Goal: Task Accomplishment & Management: Use online tool/utility

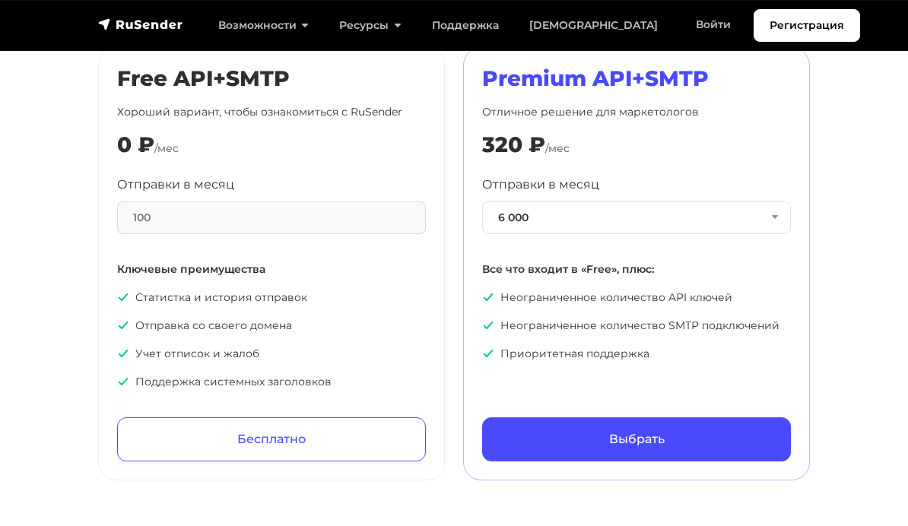
scroll to position [787, 0]
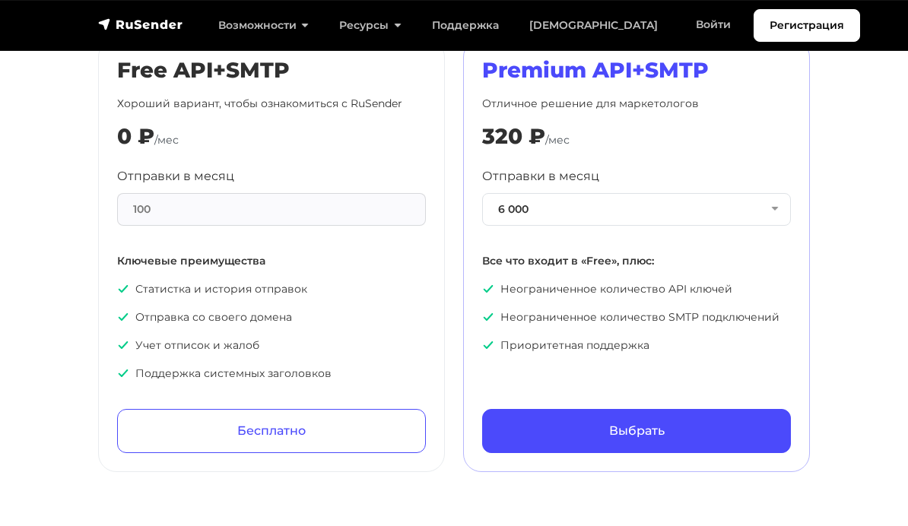
click at [332, 193] on div "100" at bounding box center [271, 209] width 309 height 33
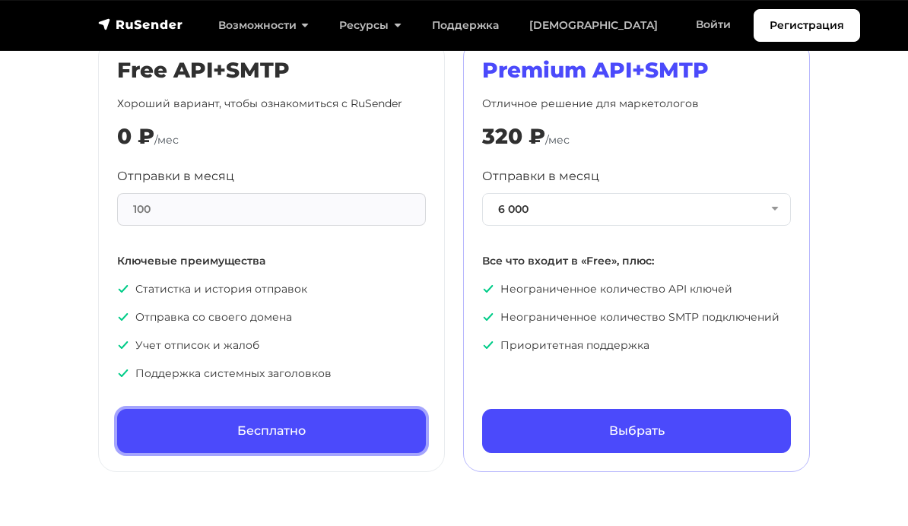
click at [287, 409] on link "Бесплатно" at bounding box center [271, 431] width 309 height 44
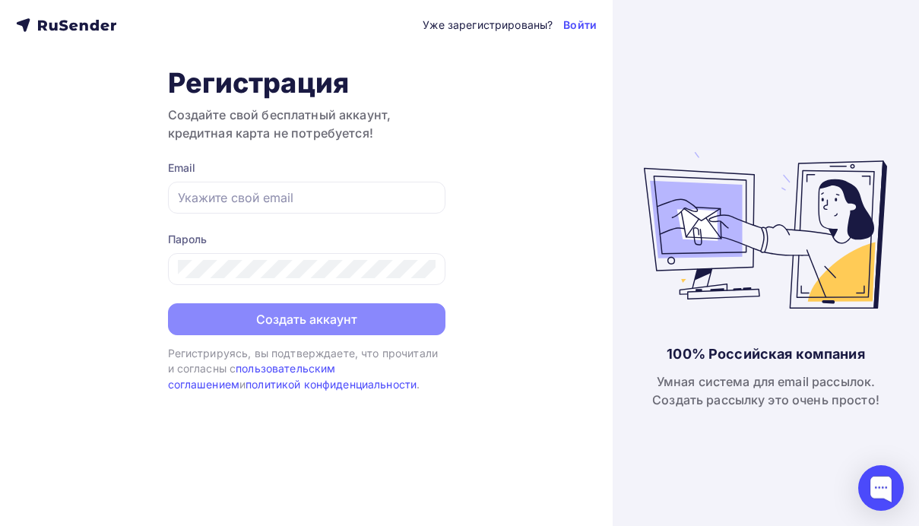
type input "[EMAIL_ADDRESS][DOMAIN_NAME]"
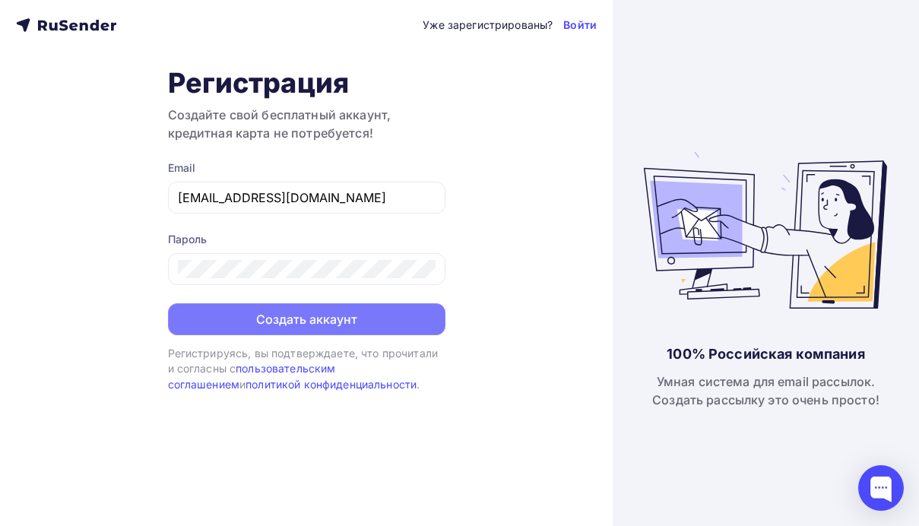
click at [275, 313] on button "Создать аккаунт" at bounding box center [307, 319] width 278 height 32
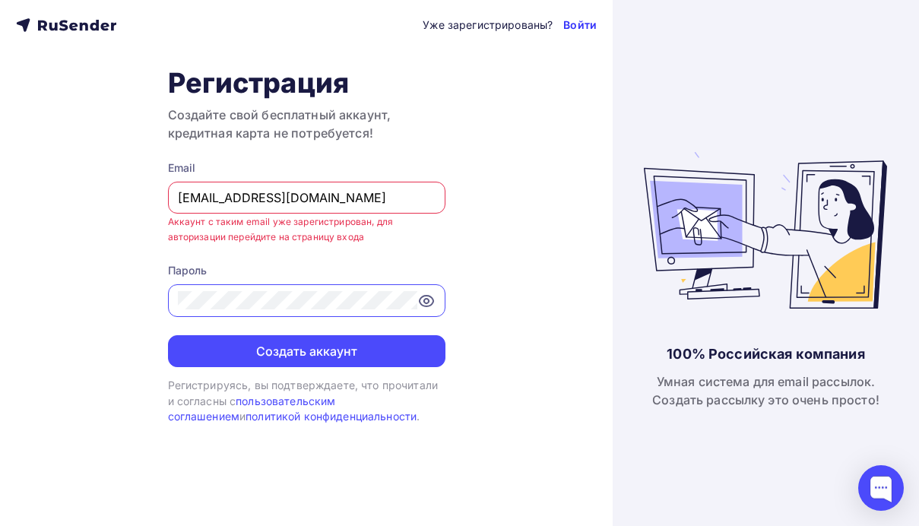
click at [578, 29] on link "Войти" at bounding box center [579, 24] width 33 height 15
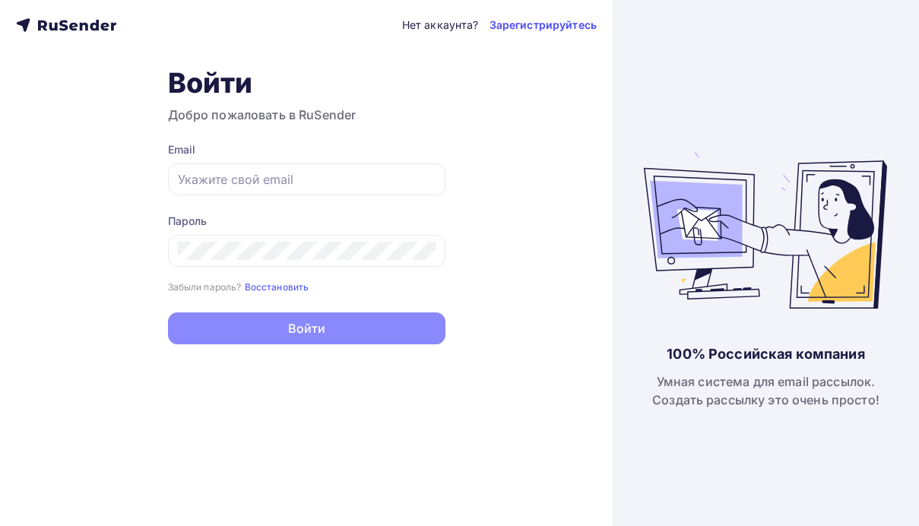
type input "[EMAIL_ADDRESS][DOMAIN_NAME]"
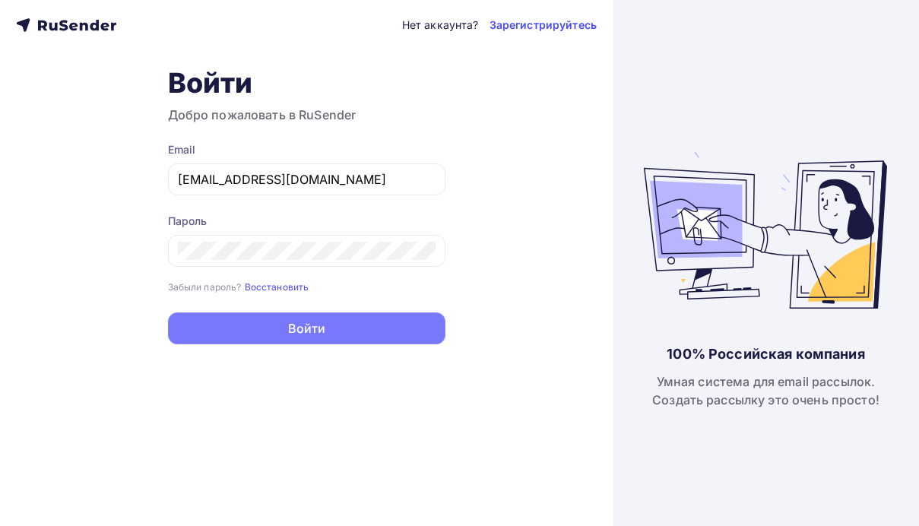
click at [284, 320] on button "Войти" at bounding box center [307, 329] width 278 height 32
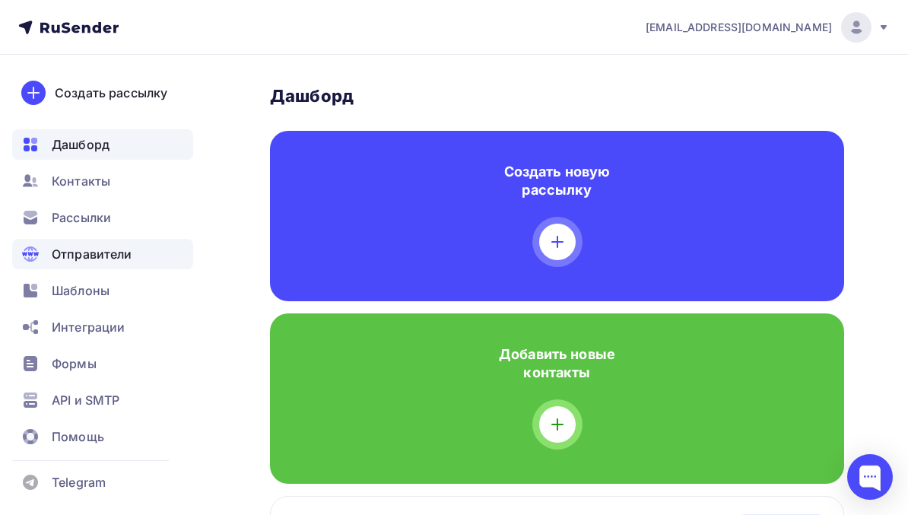
click at [82, 251] on span "Отправители" at bounding box center [92, 254] width 81 height 18
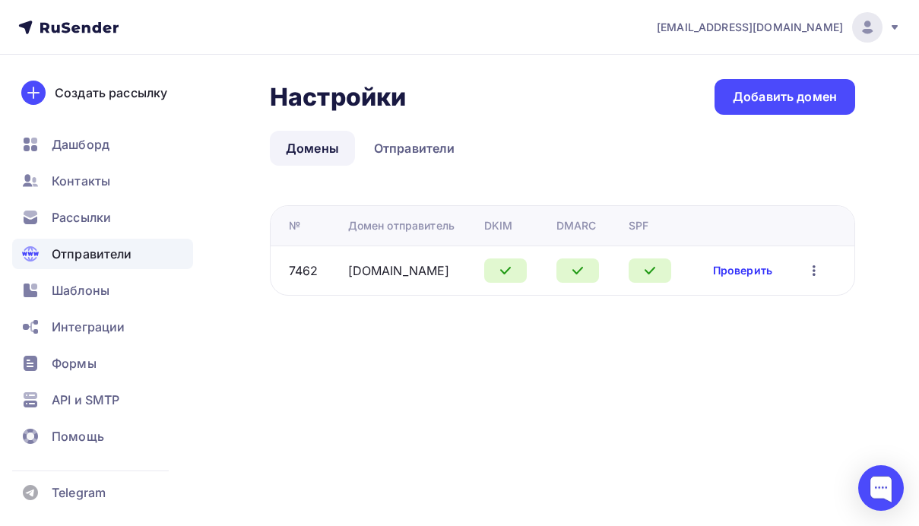
click at [738, 273] on link "Проверить" at bounding box center [742, 270] width 59 height 15
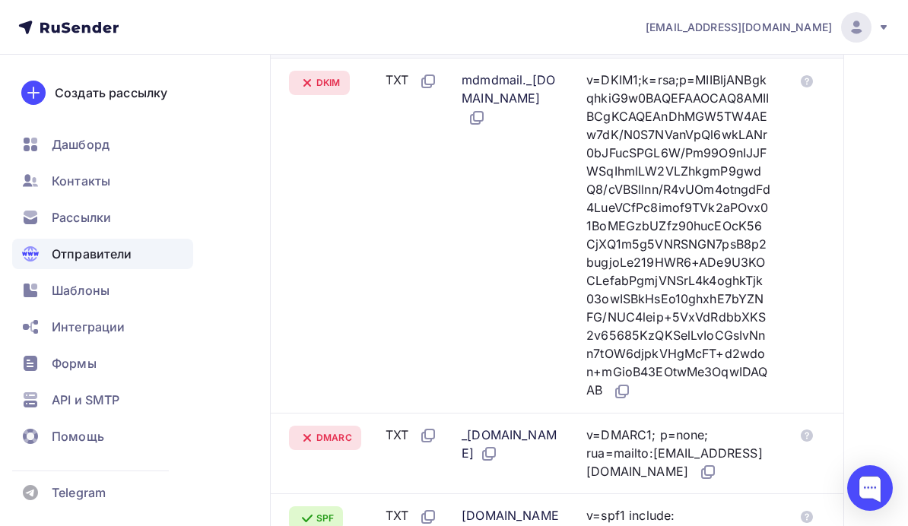
scroll to position [632, 0]
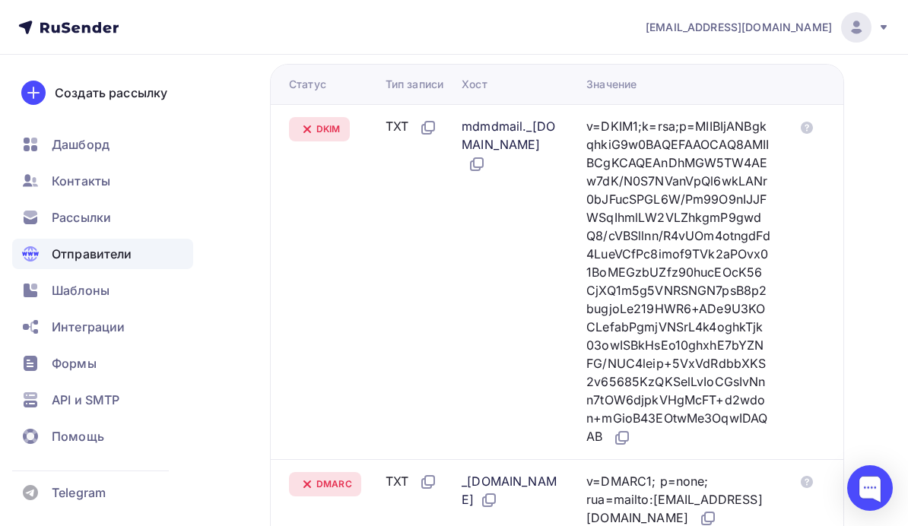
drag, startPoint x: 517, startPoint y: 292, endPoint x: 466, endPoint y: 294, distance: 51.0
click at [466, 459] on tr "DMARC TXT _dmarc.frincl.ru v=DMARC1; p=none; rua=mailto:postmaster@mx1.rusender…" at bounding box center [557, 499] width 573 height 81
copy tr "_dmarc"
click at [717, 510] on icon at bounding box center [708, 519] width 18 height 18
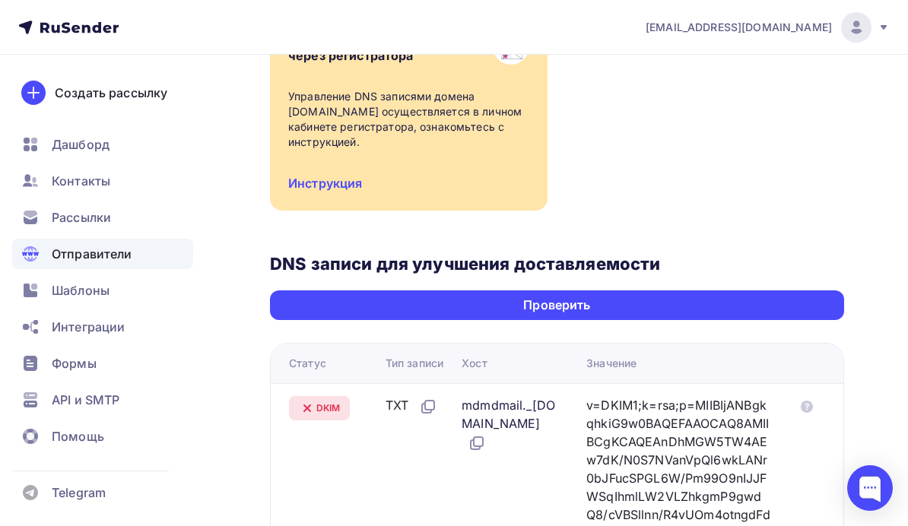
scroll to position [348, 0]
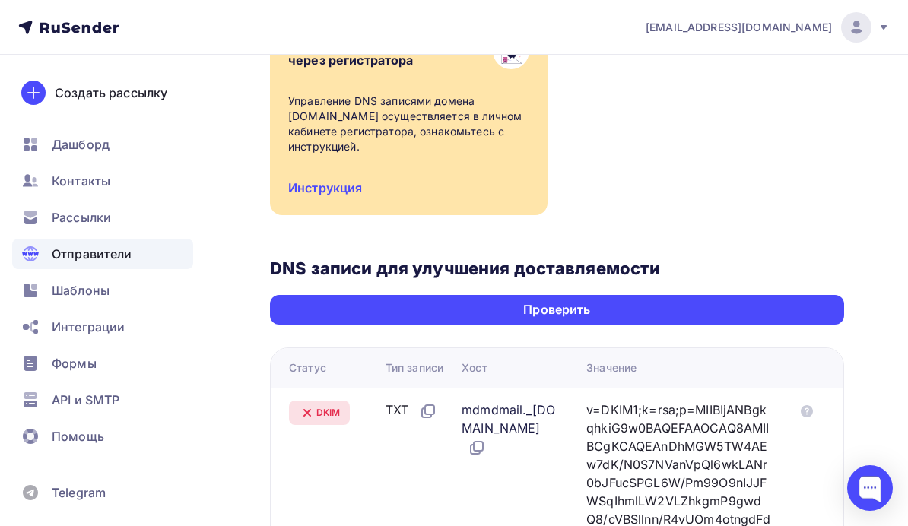
drag, startPoint x: 514, startPoint y: 224, endPoint x: 464, endPoint y: 206, distance: 53.1
copy tr "mdmdmail._domainkey"
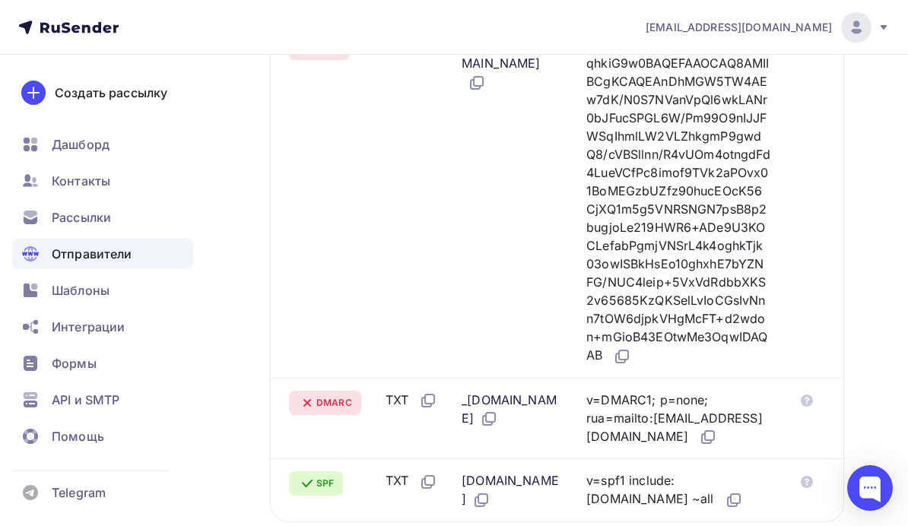
scroll to position [746, 0]
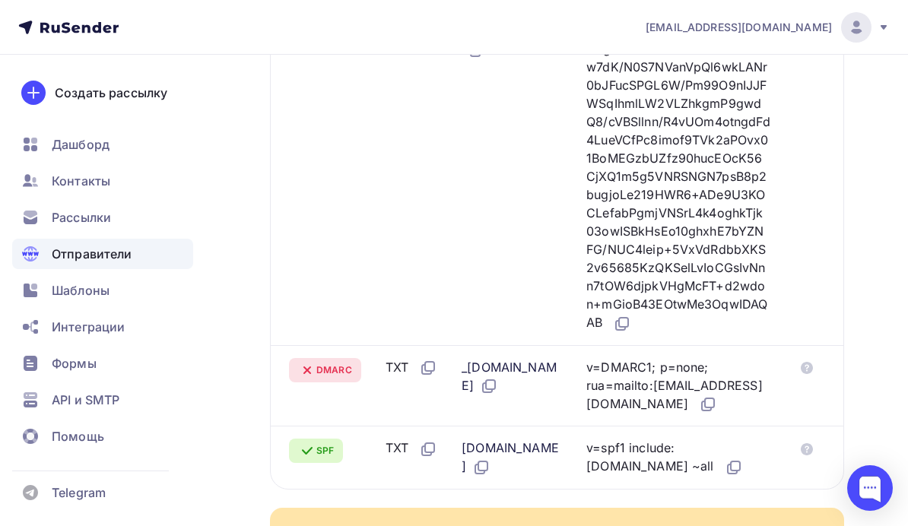
click at [713, 147] on td "v=DKIM1;k=rsa;p=MIIBIjANBgkqhkiG9w0BAQEFAAOCAQ8AMIIBCgKCAQEAnDhMGW5TW4AEw7dK/N0…" at bounding box center [684, 167] width 208 height 355
click at [631, 315] on icon at bounding box center [622, 324] width 18 height 18
click at [83, 255] on span "Отправители" at bounding box center [92, 254] width 81 height 18
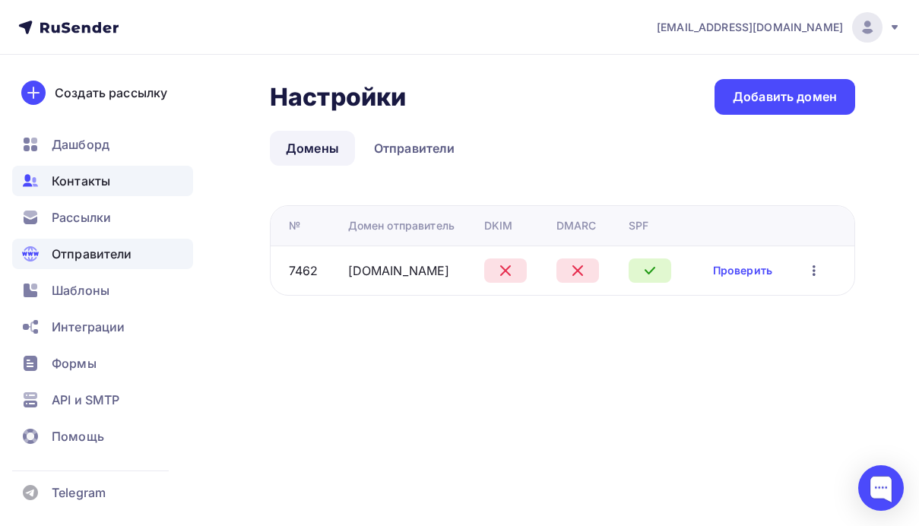
click at [93, 186] on span "Контакты" at bounding box center [81, 181] width 59 height 18
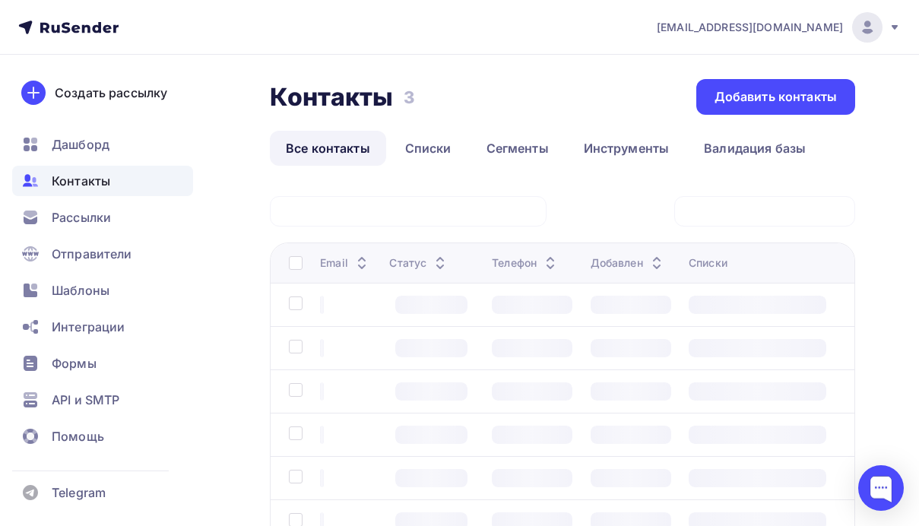
click at [97, 265] on div "Отправители" at bounding box center [102, 254] width 181 height 30
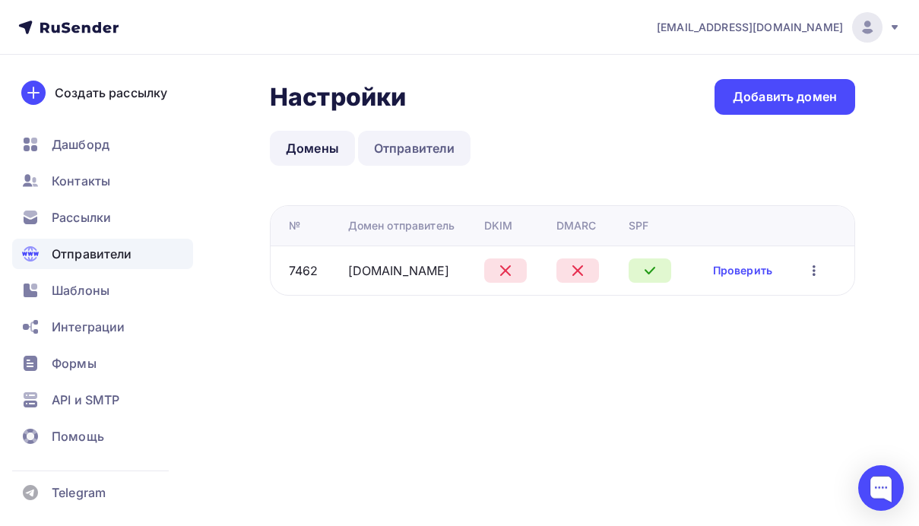
click at [436, 141] on link "Отправители" at bounding box center [414, 148] width 113 height 35
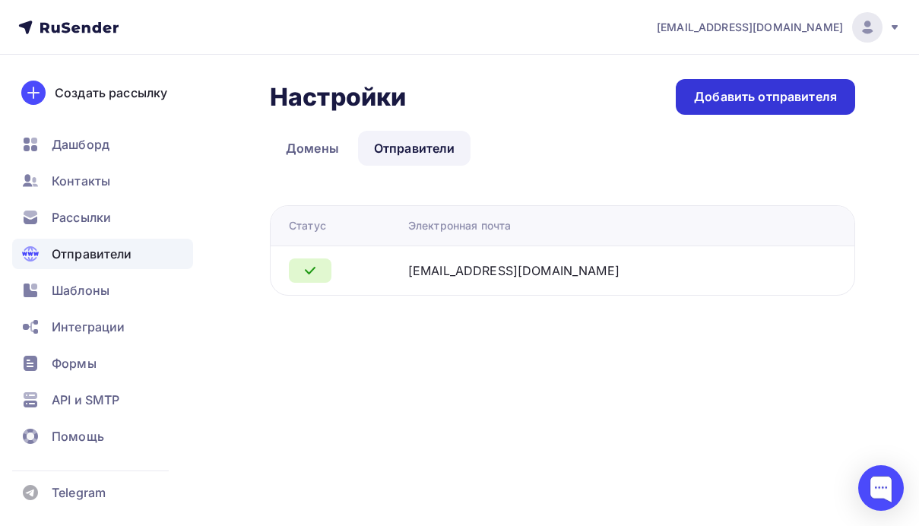
click at [722, 101] on div "Добавить отправителя" at bounding box center [765, 96] width 143 height 17
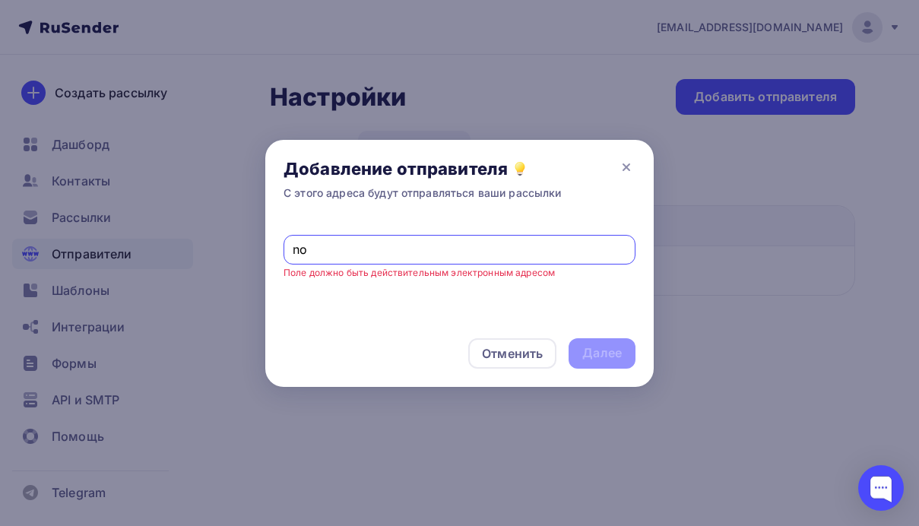
type input "no-reply@frincl.ru"
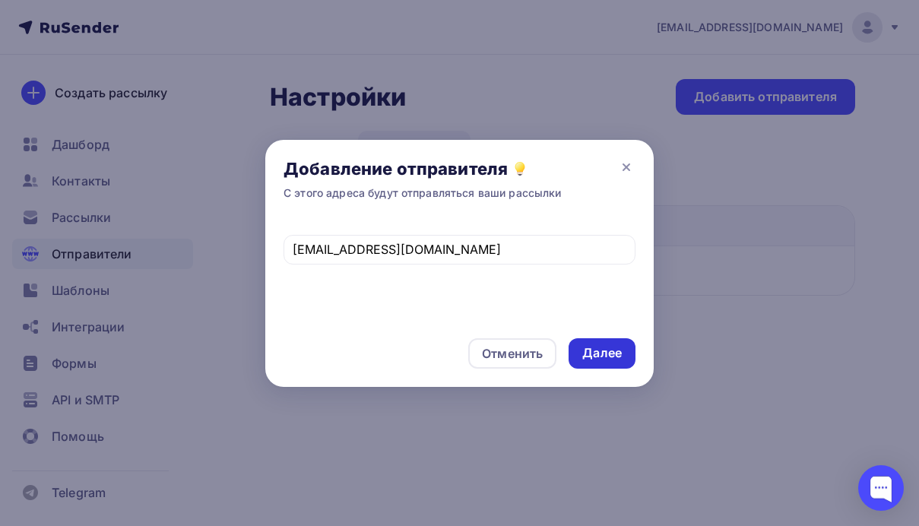
click at [588, 350] on div "Далее" at bounding box center [603, 352] width 40 height 17
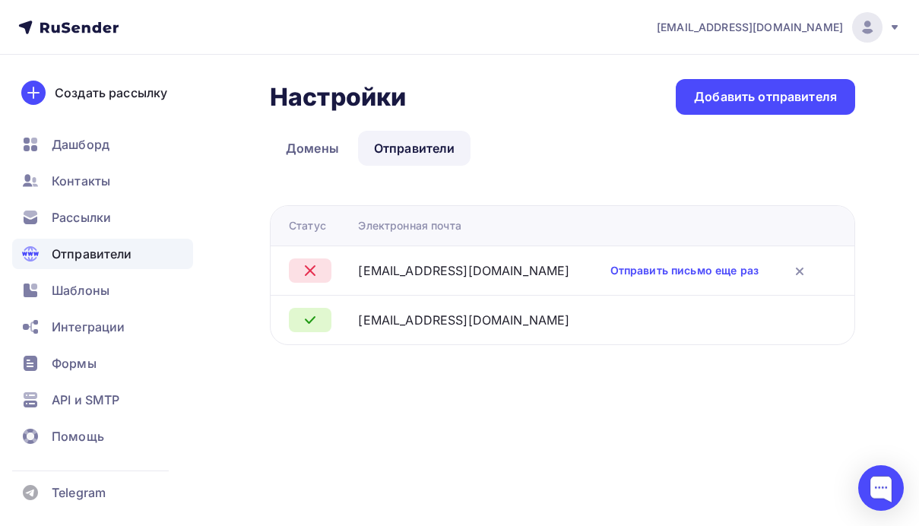
click at [897, 110] on div "Настройки Настройки Добавить отправителя Домены Отправители Отправители Домены …" at bounding box center [459, 230] width 919 height 351
click at [886, 28] on div "hi@frincl.ru" at bounding box center [779, 27] width 244 height 30
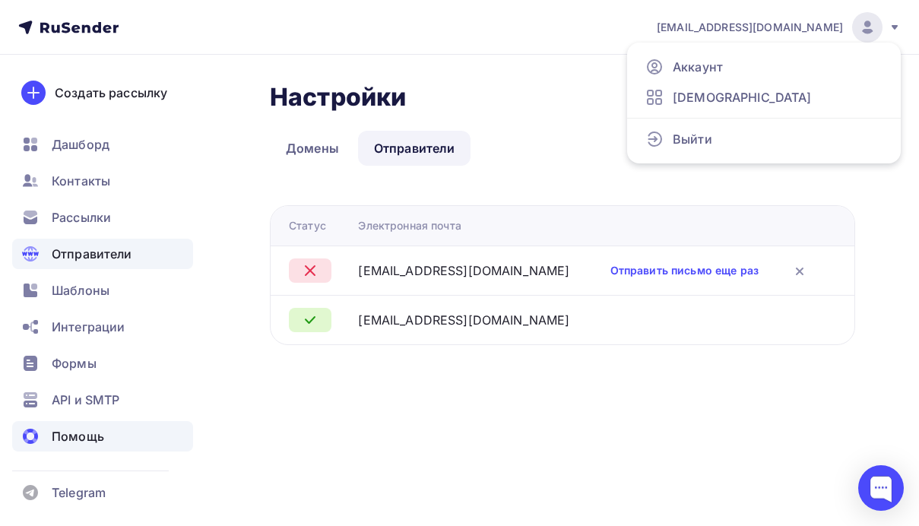
click at [85, 443] on span "Помощь" at bounding box center [78, 436] width 52 height 18
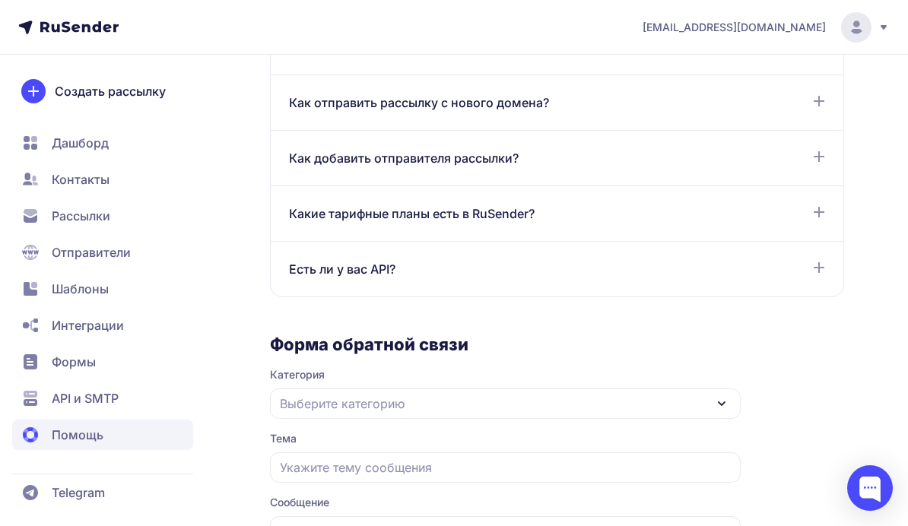
scroll to position [1363, 0]
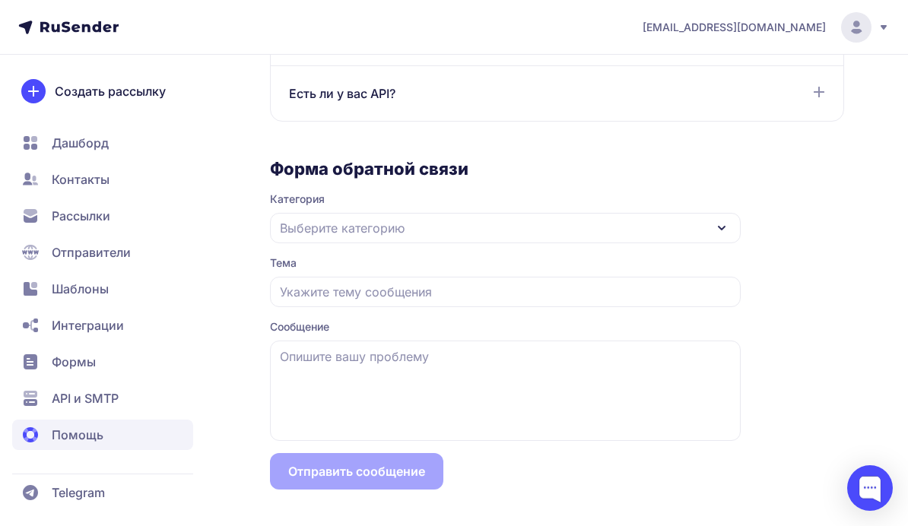
click at [92, 433] on span "Помощь" at bounding box center [78, 435] width 52 height 18
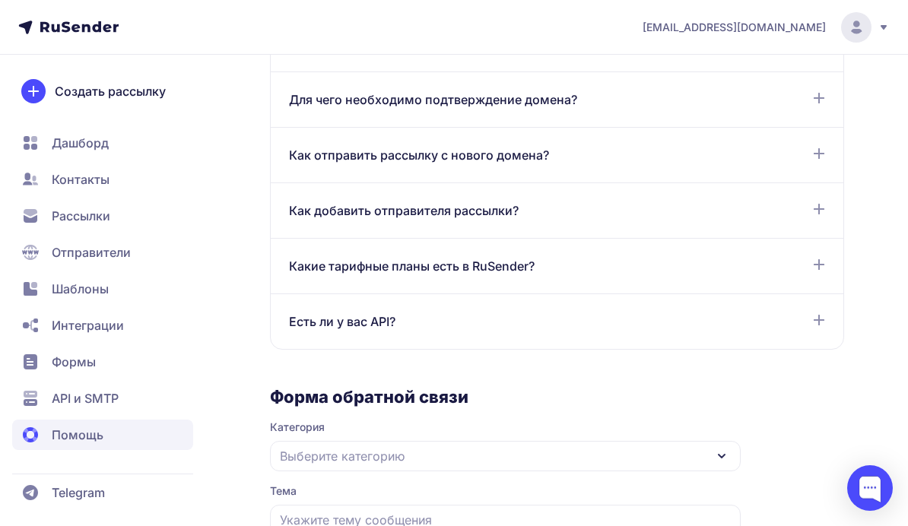
scroll to position [1146, 0]
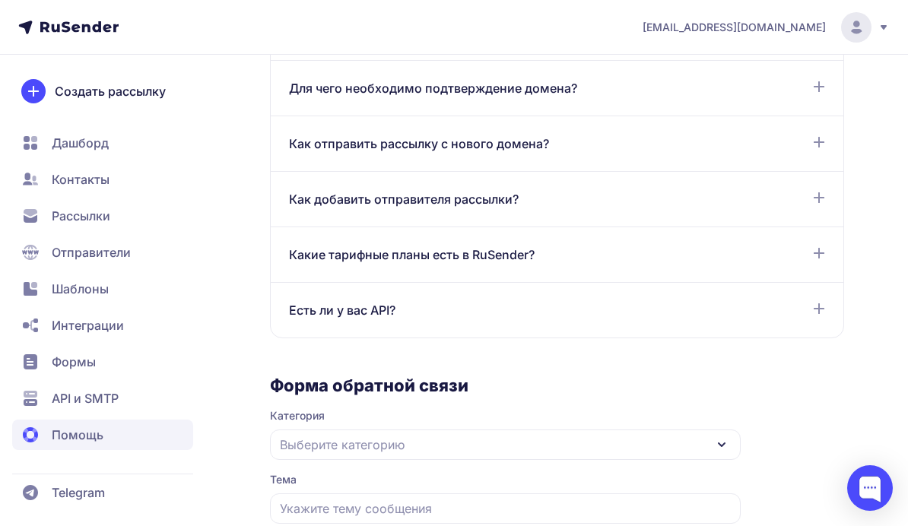
click at [93, 261] on span "Отправители" at bounding box center [91, 252] width 79 height 18
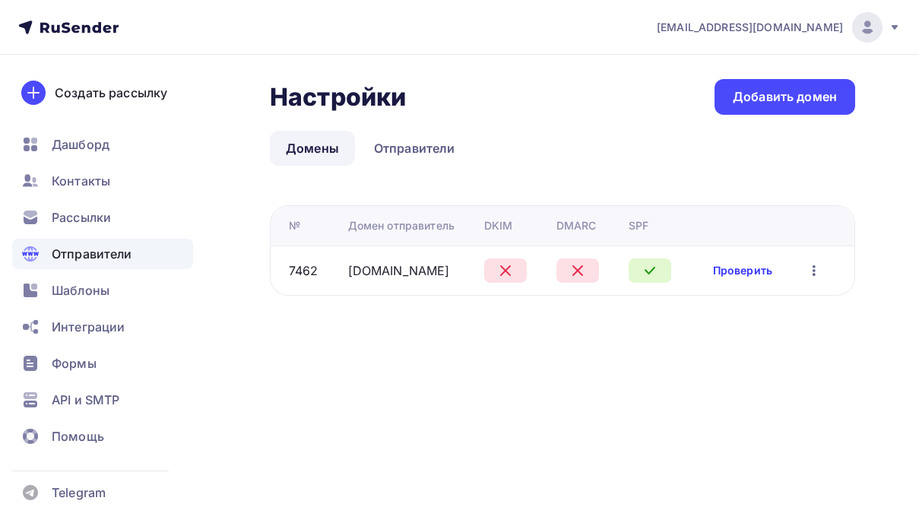
click at [752, 273] on link "Проверить" at bounding box center [742, 270] width 59 height 15
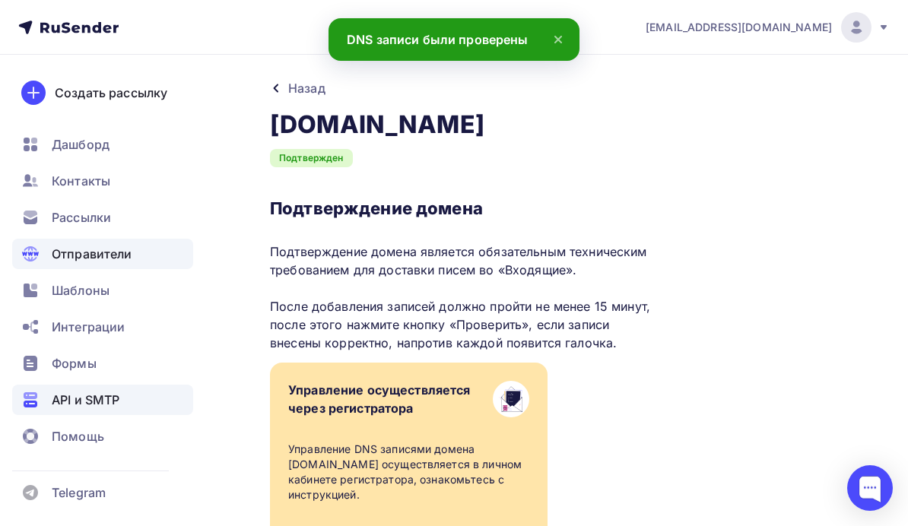
click at [87, 403] on span "API и SMTP" at bounding box center [86, 400] width 68 height 18
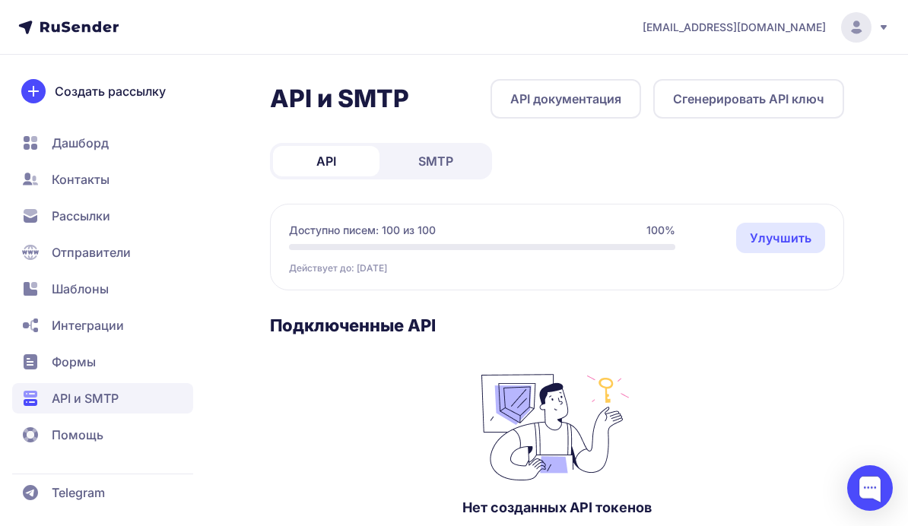
click at [720, 109] on button "Сгенерировать API ключ" at bounding box center [748, 99] width 191 height 40
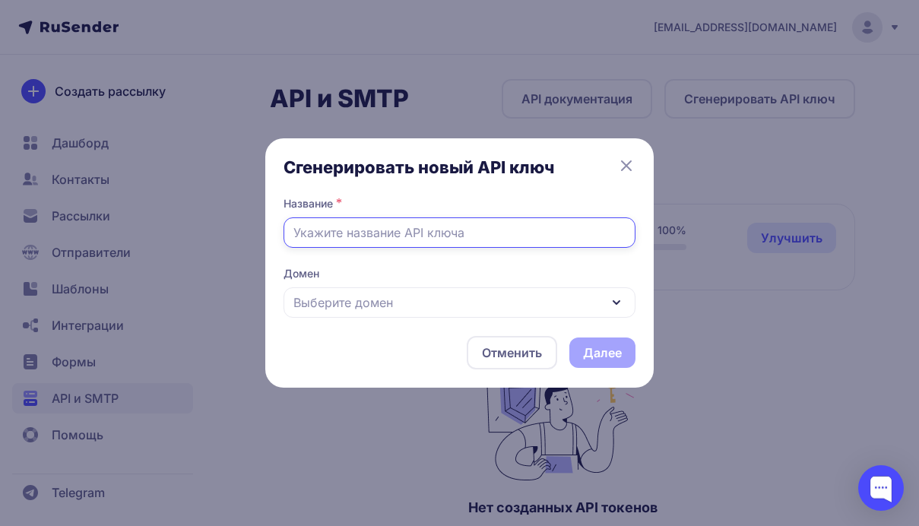
click at [400, 233] on input "text" at bounding box center [460, 232] width 352 height 30
type input "Bao Xi Lab"
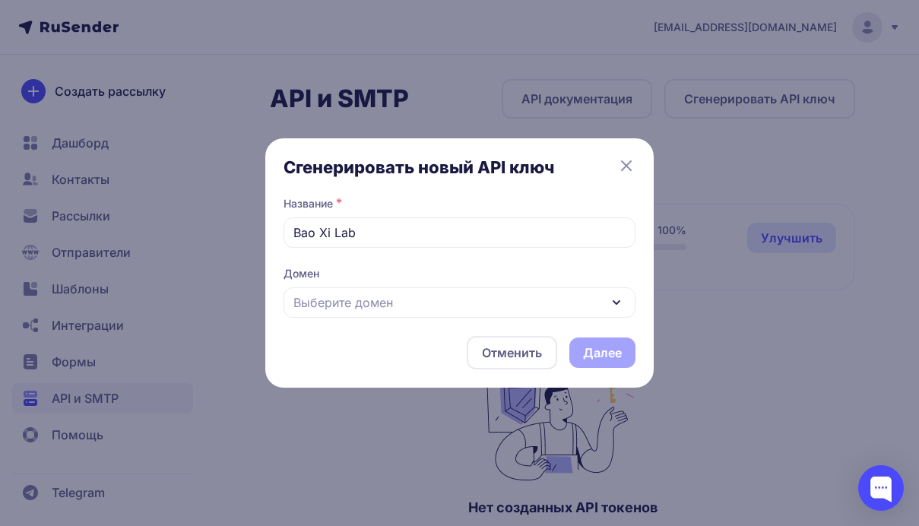
click at [428, 300] on div "Выберите домен" at bounding box center [460, 302] width 352 height 30
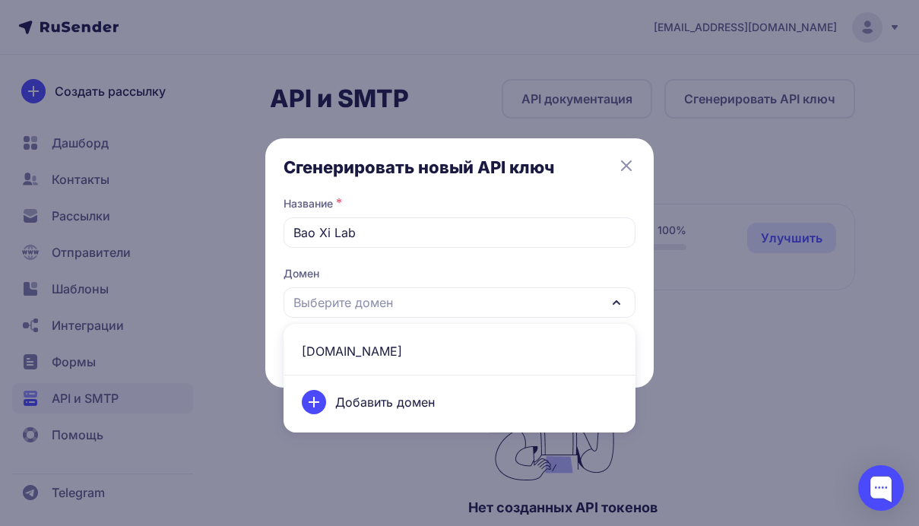
click at [372, 357] on span "frincl.ru" at bounding box center [460, 351] width 334 height 37
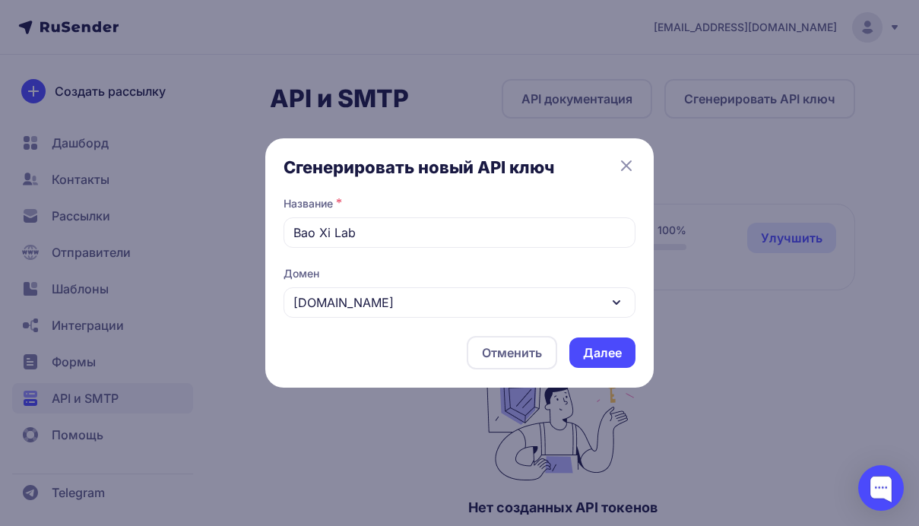
click at [610, 360] on button "Далее" at bounding box center [603, 353] width 66 height 30
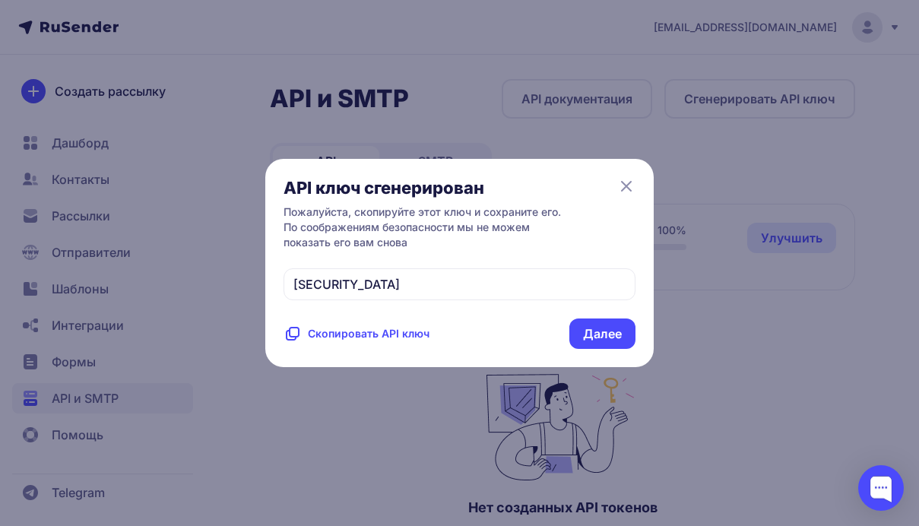
click at [406, 341] on span "Скопировать API ключ" at bounding box center [369, 333] width 122 height 15
click at [603, 349] on button "Далее" at bounding box center [603, 334] width 66 height 30
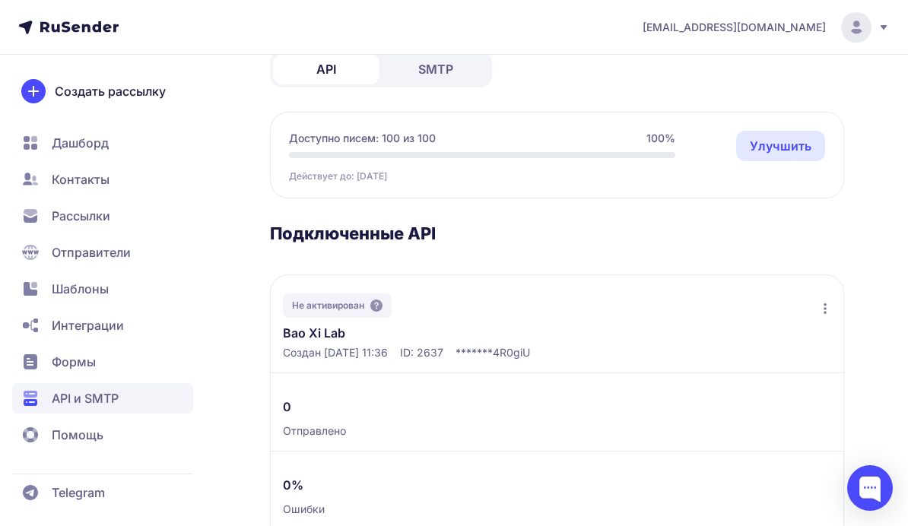
scroll to position [123, 0]
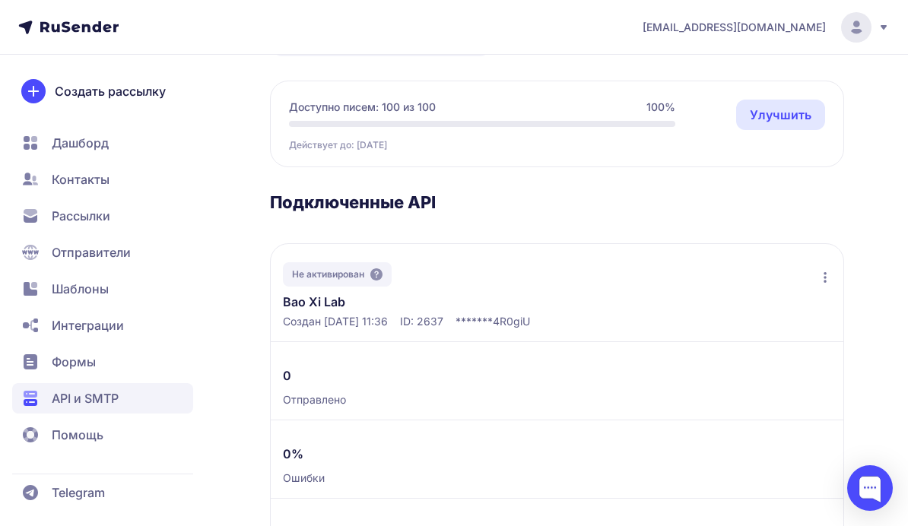
click at [825, 273] on icon at bounding box center [825, 277] width 3 height 11
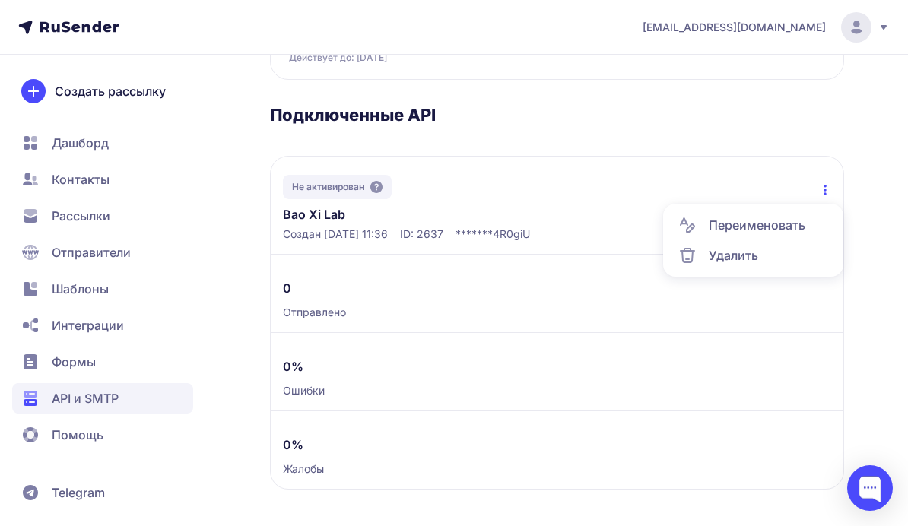
click at [329, 219] on link "Bao Xi Lab" at bounding box center [401, 214] width 236 height 18
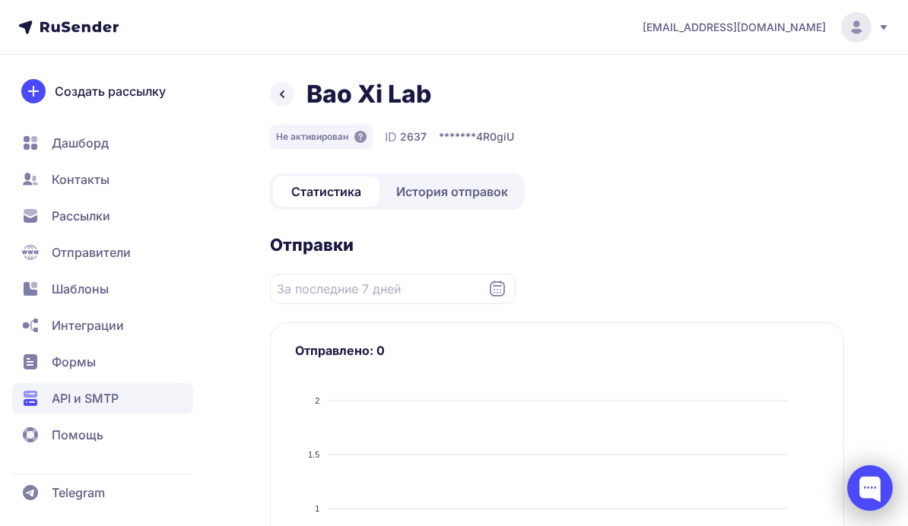
click at [865, 497] on div at bounding box center [870, 488] width 46 height 46
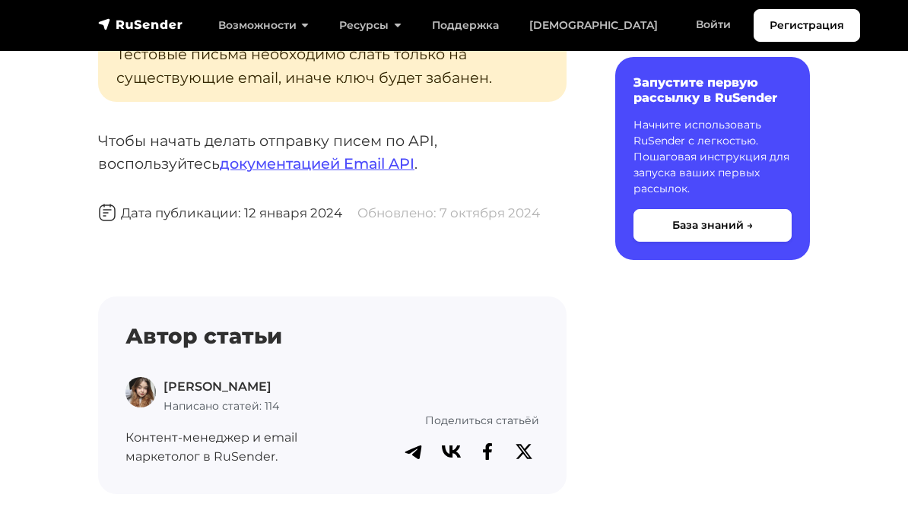
scroll to position [1594, 0]
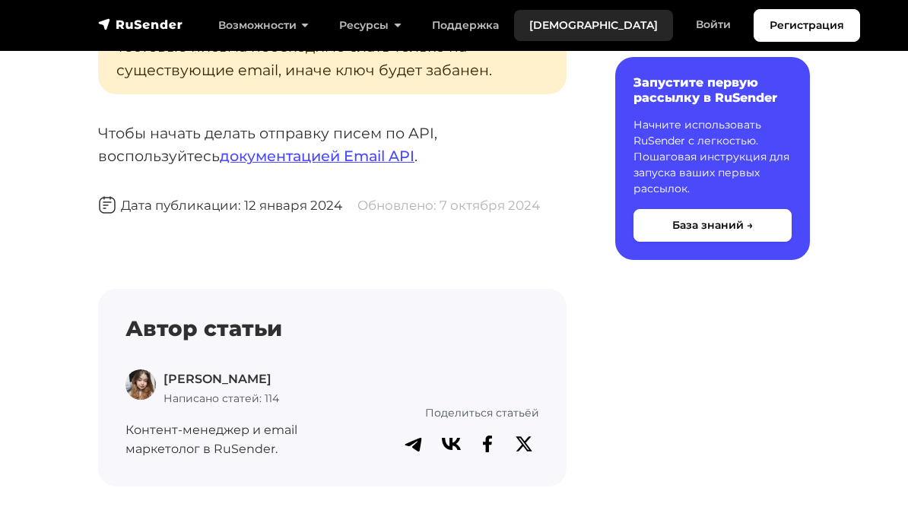
click at [521, 21] on link "[DEMOGRAPHIC_DATA]" at bounding box center [593, 25] width 159 height 31
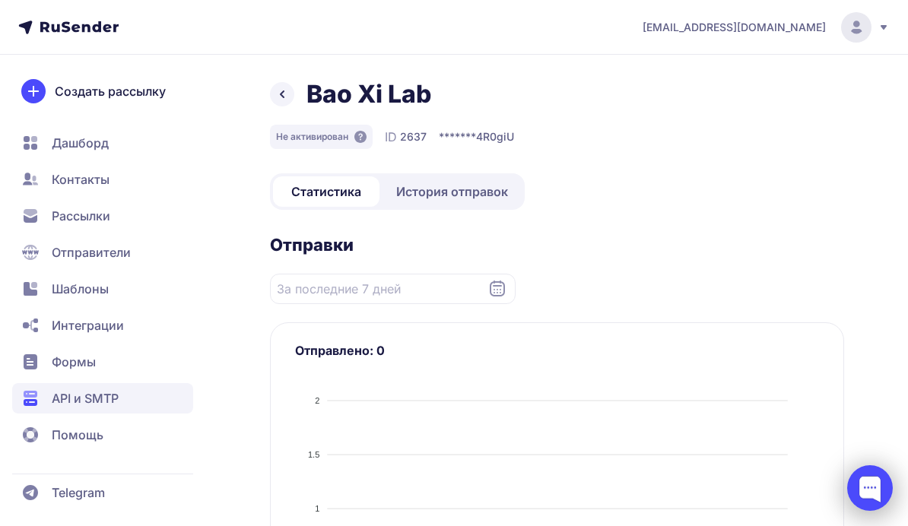
click at [877, 488] on div at bounding box center [870, 488] width 46 height 46
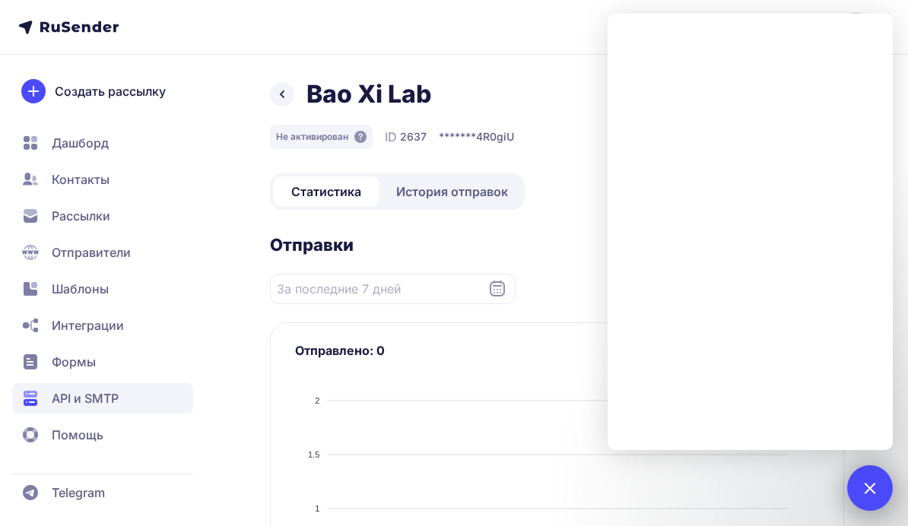
click at [864, 494] on div at bounding box center [870, 488] width 46 height 46
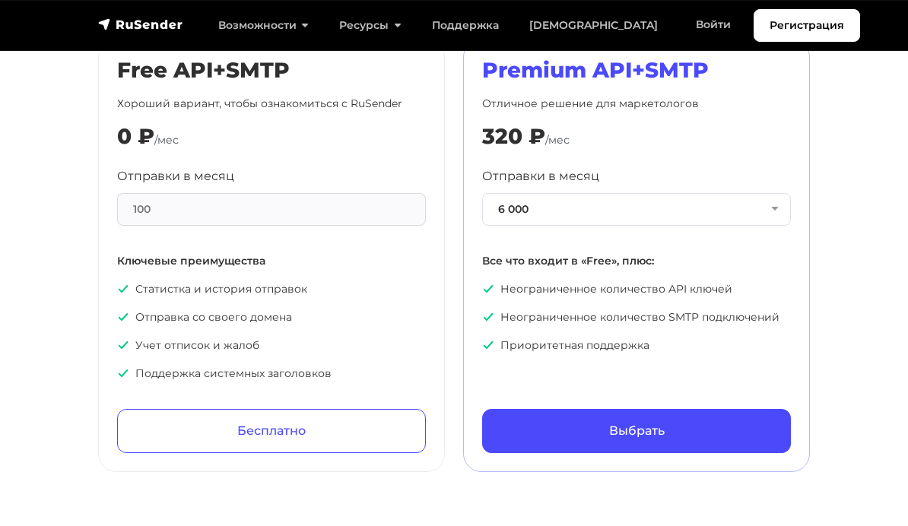
scroll to position [762, 0]
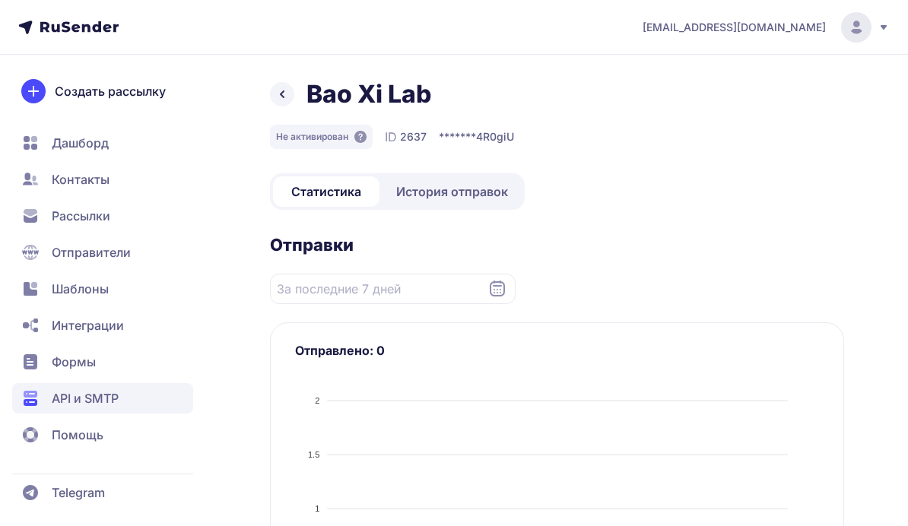
click at [273, 98] on icon at bounding box center [282, 94] width 18 height 18
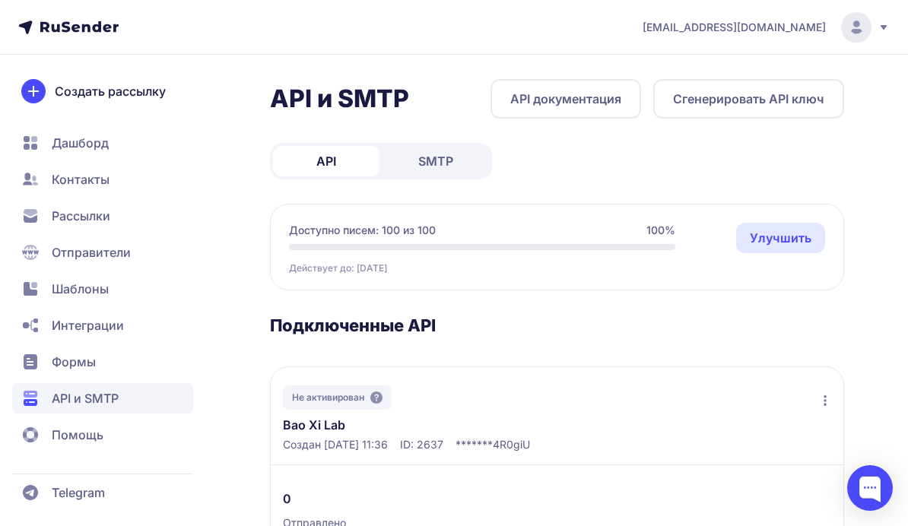
click at [430, 156] on span "SMTP" at bounding box center [435, 161] width 35 height 18
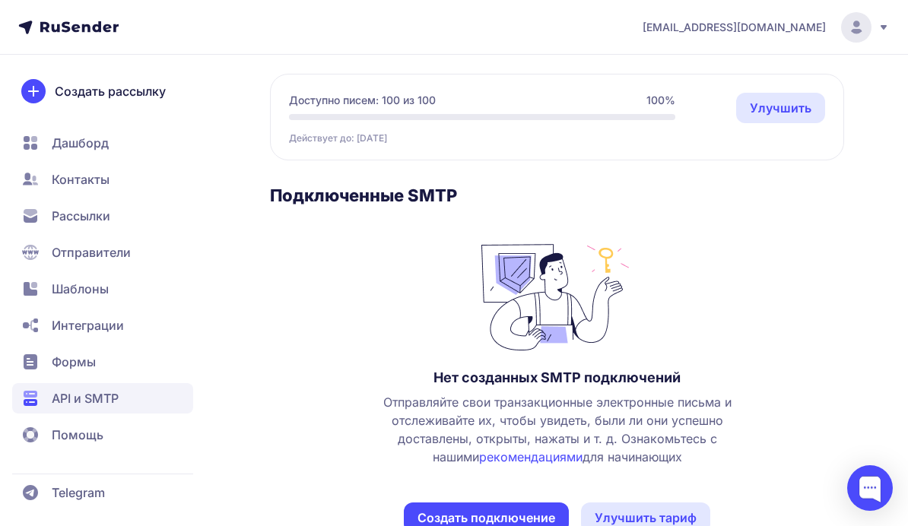
scroll to position [173, 0]
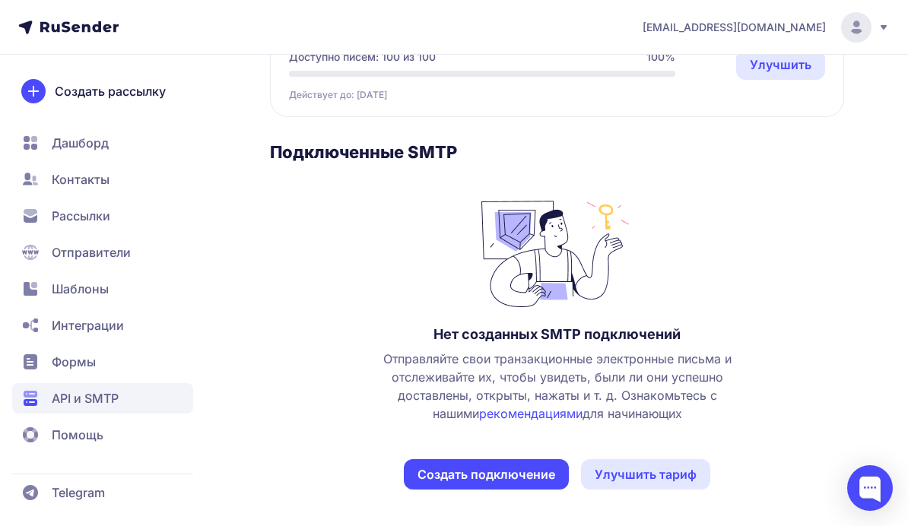
click at [516, 472] on button "Создать подключение" at bounding box center [486, 474] width 165 height 30
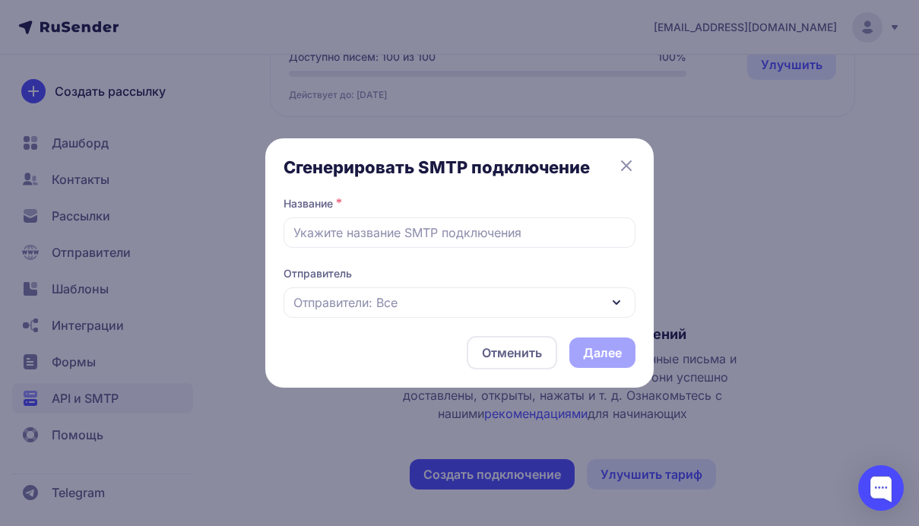
click at [493, 310] on div "Отправители: Все" at bounding box center [460, 302] width 352 height 30
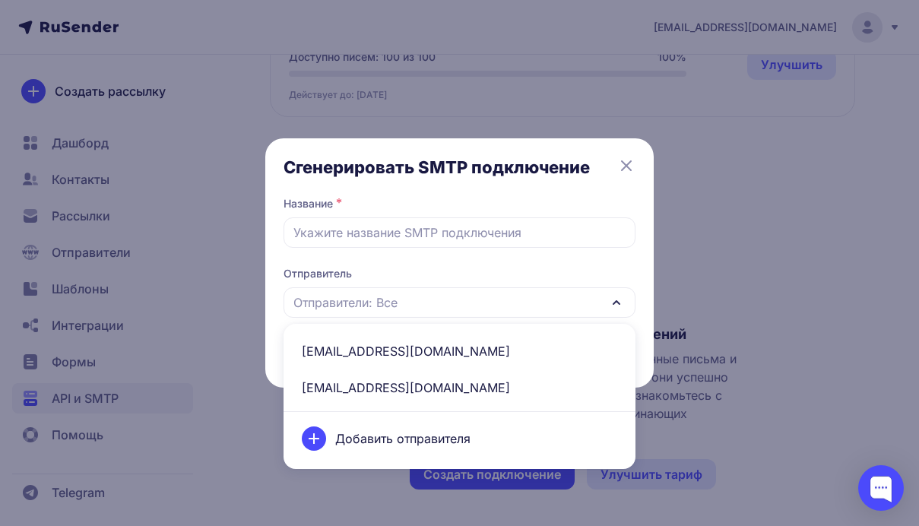
click at [627, 159] on icon at bounding box center [626, 166] width 18 height 18
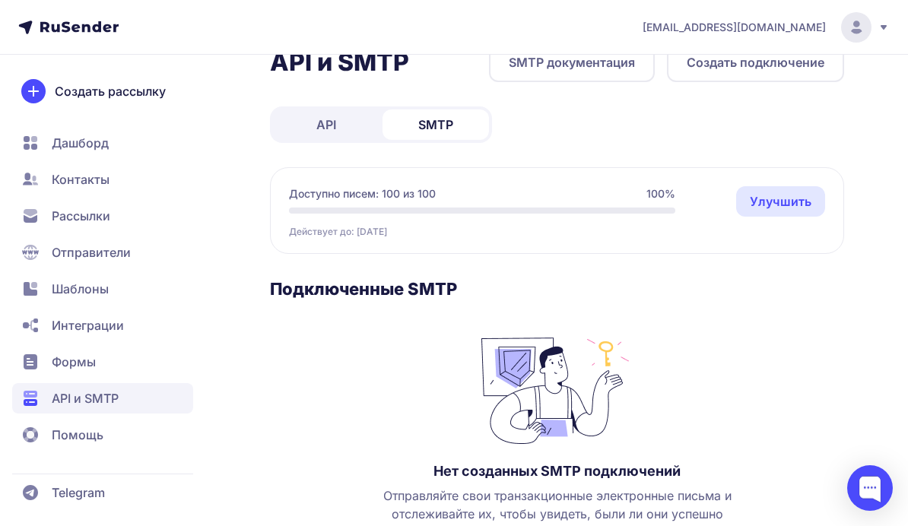
scroll to position [0, 0]
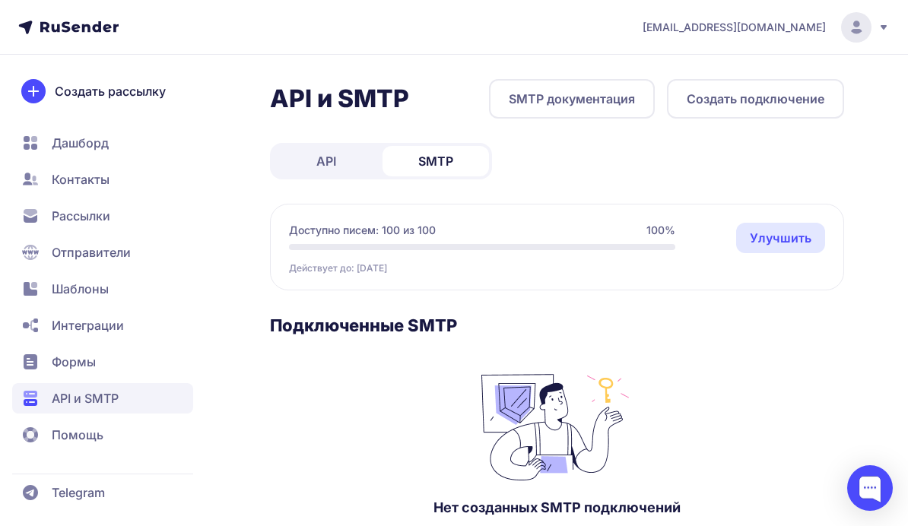
click at [347, 160] on link "API" at bounding box center [326, 161] width 106 height 30
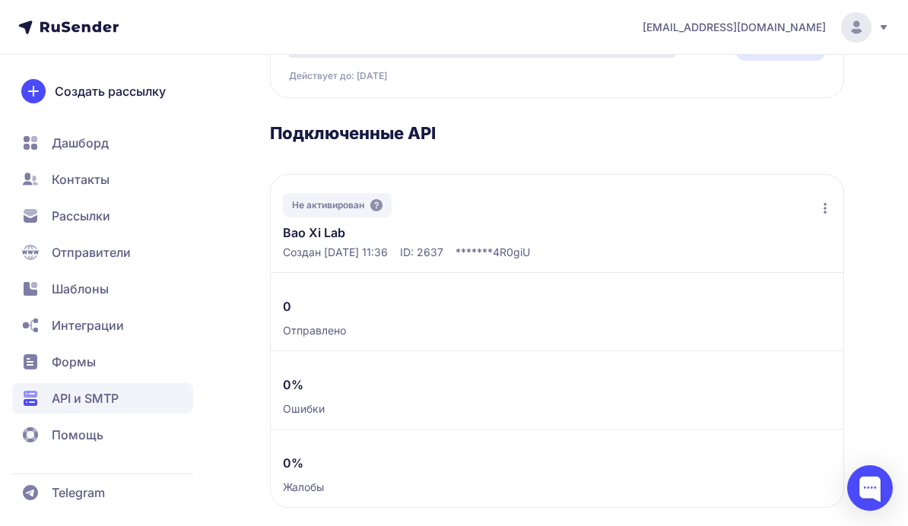
scroll to position [211, 0]
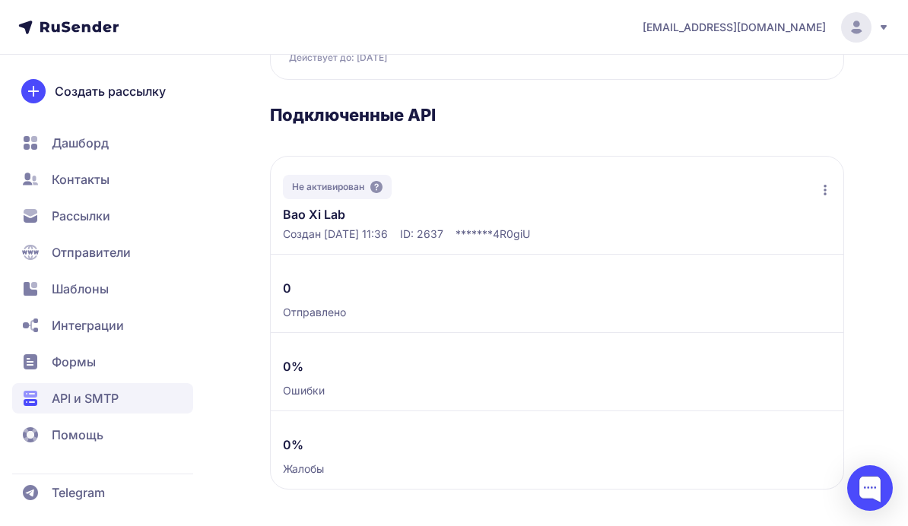
click at [311, 214] on link "Bao Xi Lab" at bounding box center [401, 214] width 236 height 18
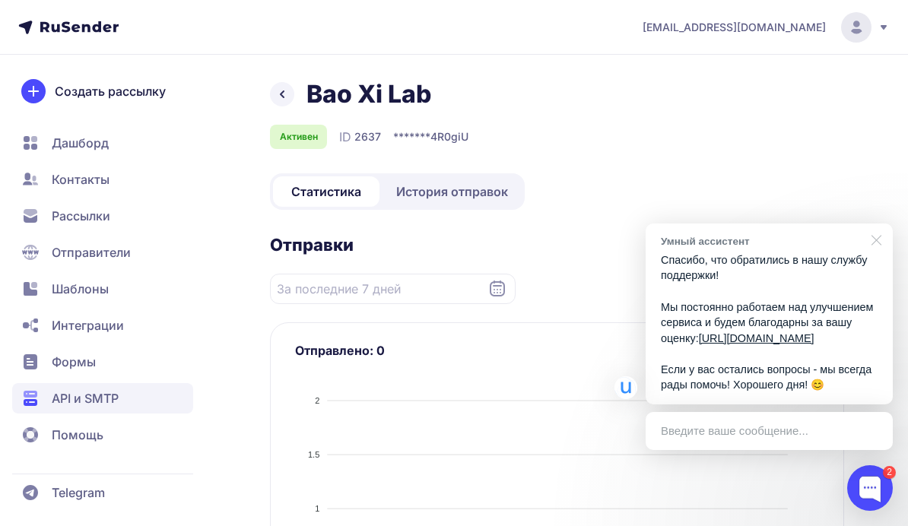
click at [866, 227] on div at bounding box center [874, 239] width 38 height 31
